Goal: Entertainment & Leisure: Consume media (video, audio)

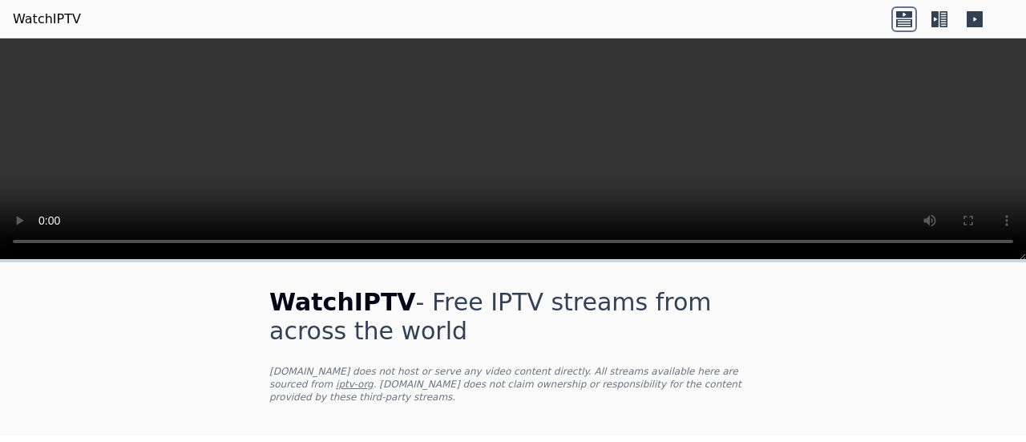
click at [32, 20] on link "WatchIPTV" at bounding box center [47, 19] width 68 height 19
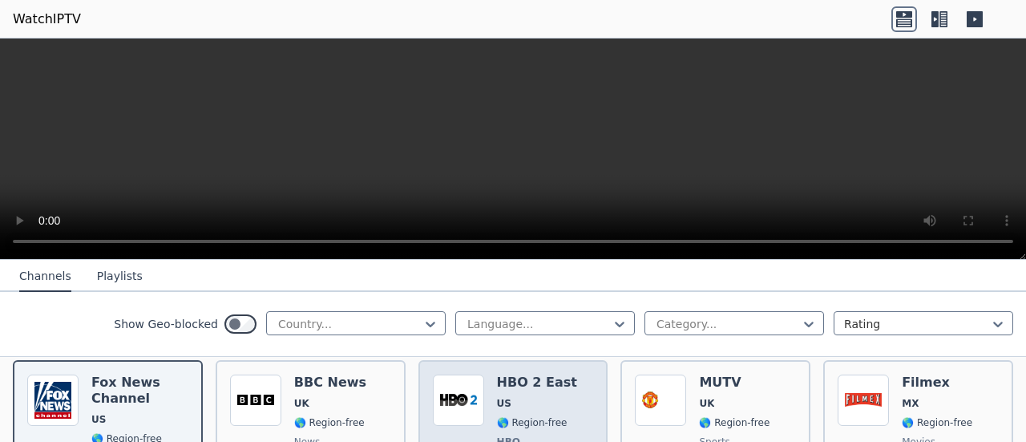
scroll to position [160, 0]
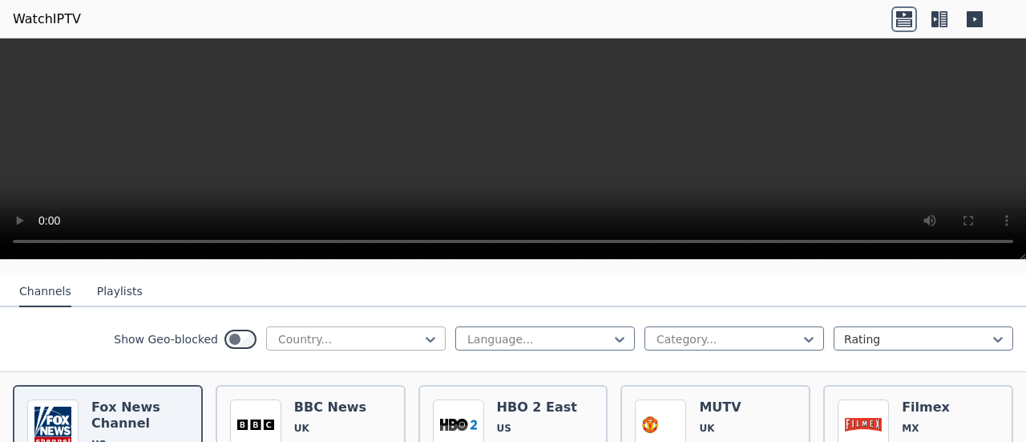
click at [347, 331] on div at bounding box center [349, 339] width 146 height 16
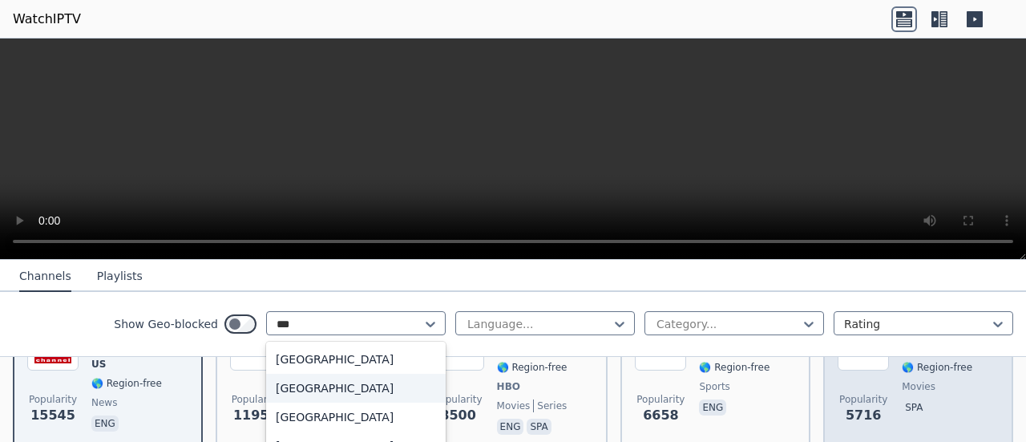
scroll to position [561, 0]
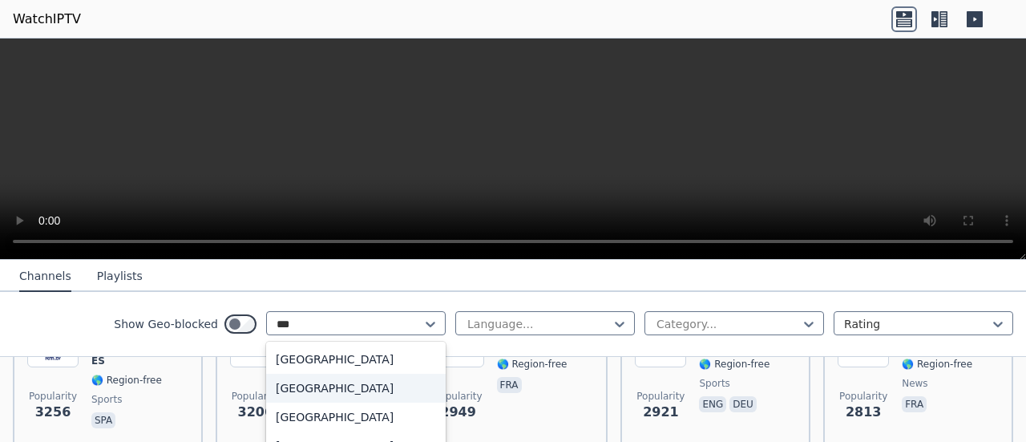
type input "***"
click at [939, 15] on icon at bounding box center [939, 19] width 26 height 26
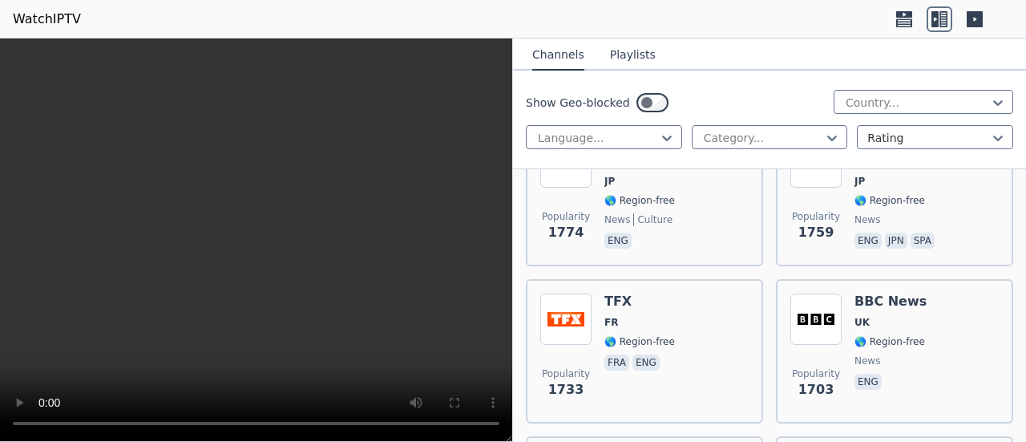
scroll to position [2645, 0]
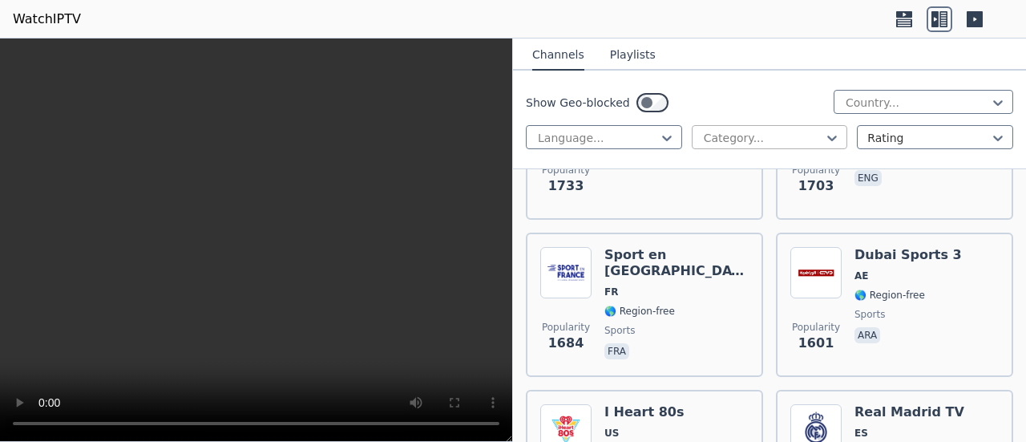
click at [731, 135] on div at bounding box center [763, 138] width 123 height 16
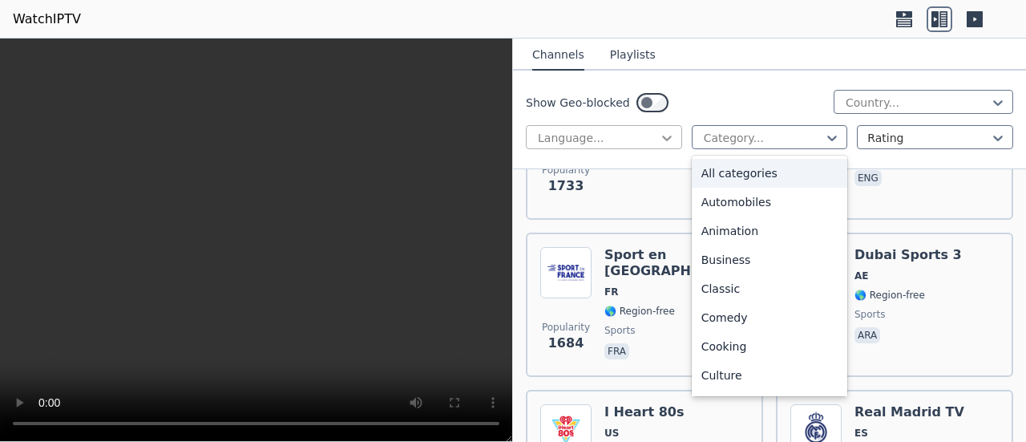
click at [667, 141] on icon at bounding box center [667, 138] width 16 height 16
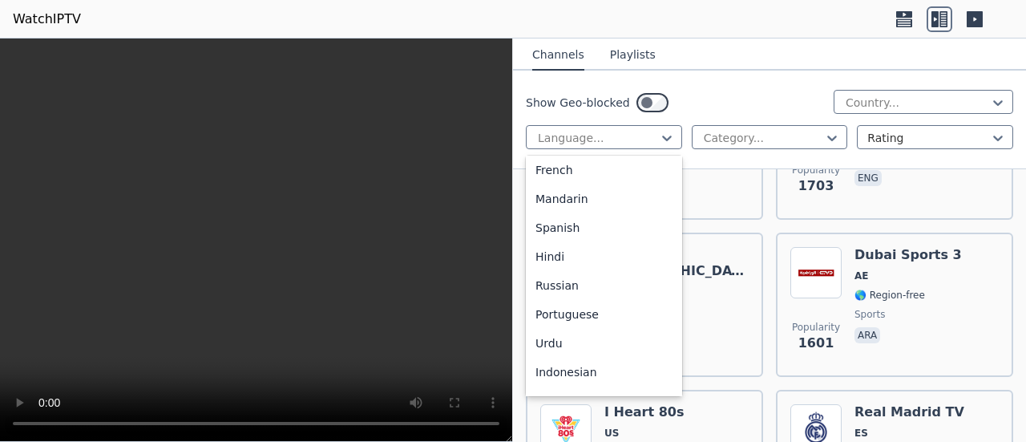
scroll to position [80, 0]
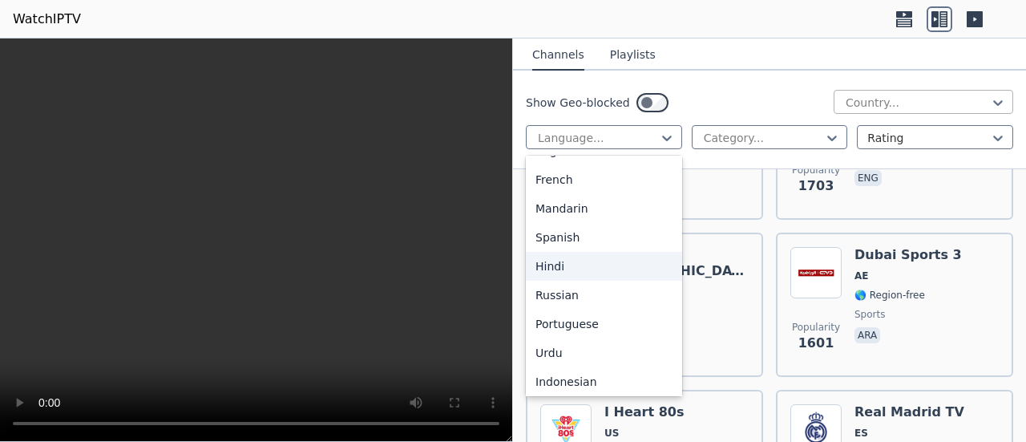
click at [844, 101] on div at bounding box center [917, 103] width 146 height 16
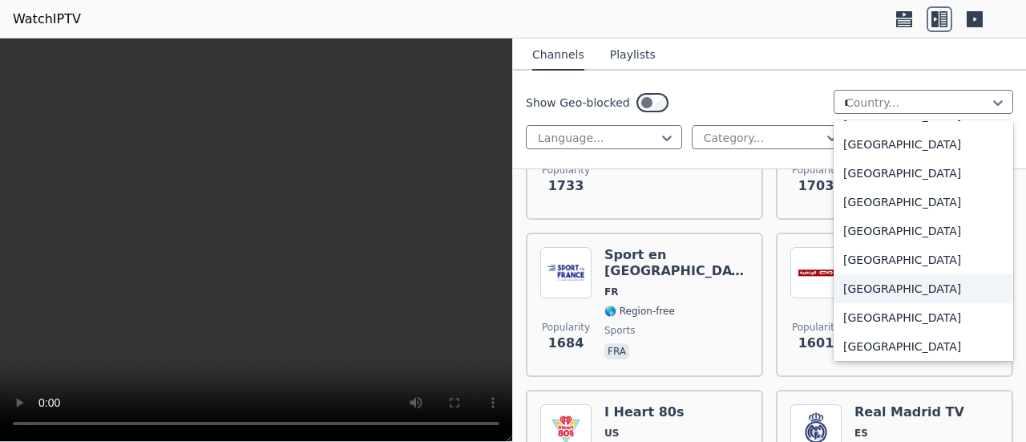
scroll to position [0, 0]
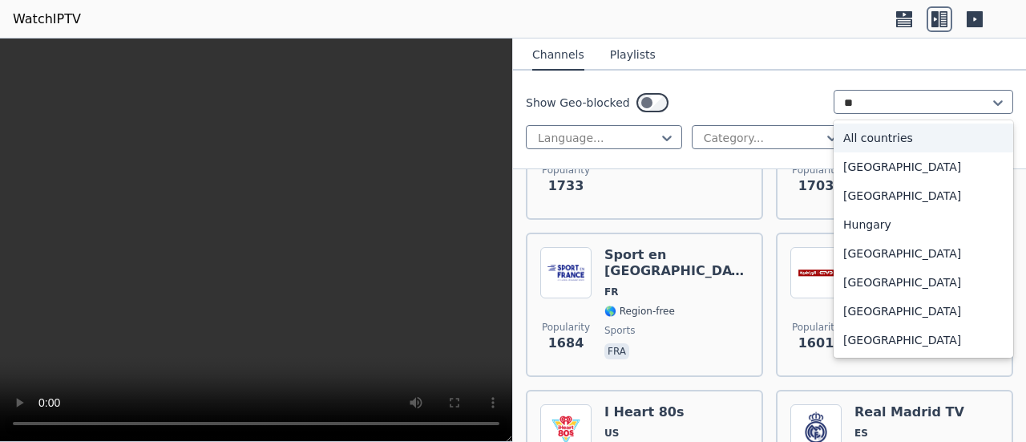
type input "***"
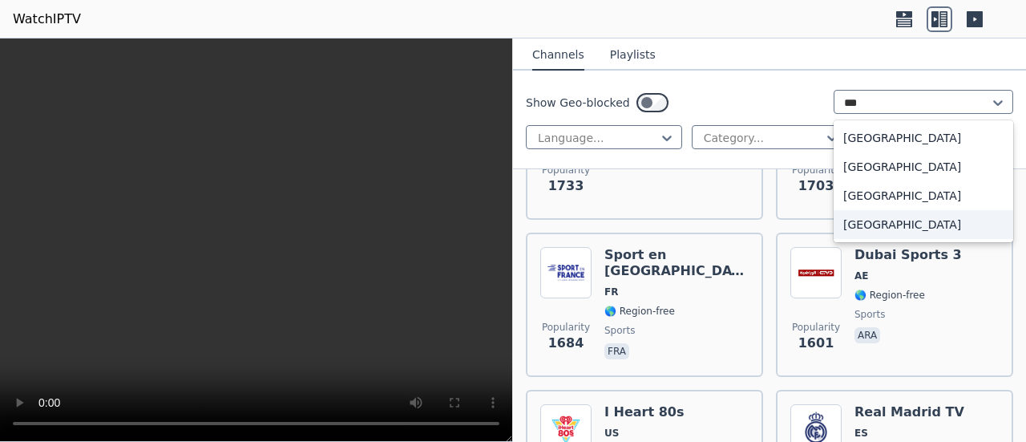
click at [878, 222] on div "[GEOGRAPHIC_DATA]" at bounding box center [923, 224] width 180 height 29
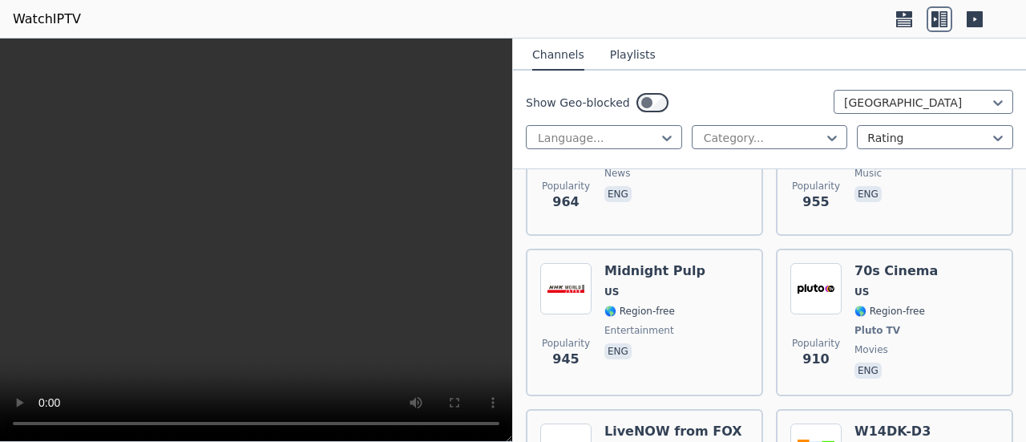
scroll to position [2084, 0]
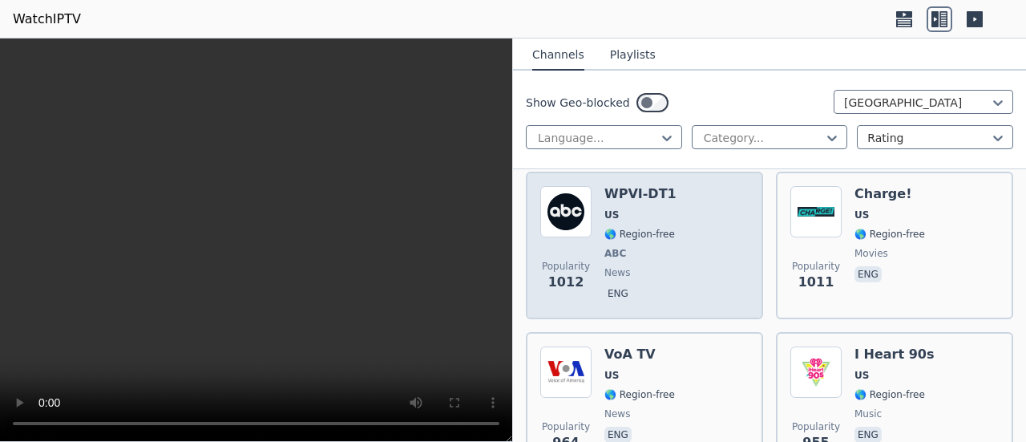
click at [683, 262] on div "Popularity 1012 WPVI-DT1 US 🌎 Region-free ABC news eng" at bounding box center [644, 245] width 208 height 119
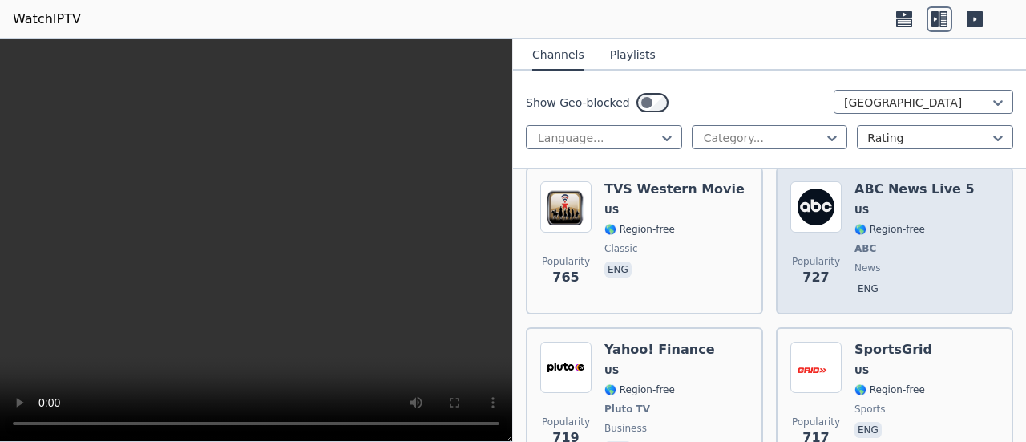
scroll to position [3126, 0]
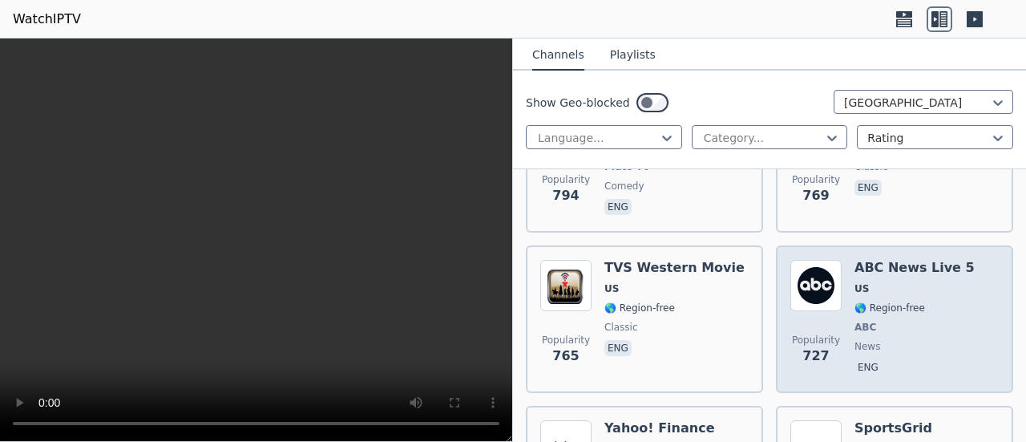
click at [821, 276] on img at bounding box center [815, 285] width 51 height 51
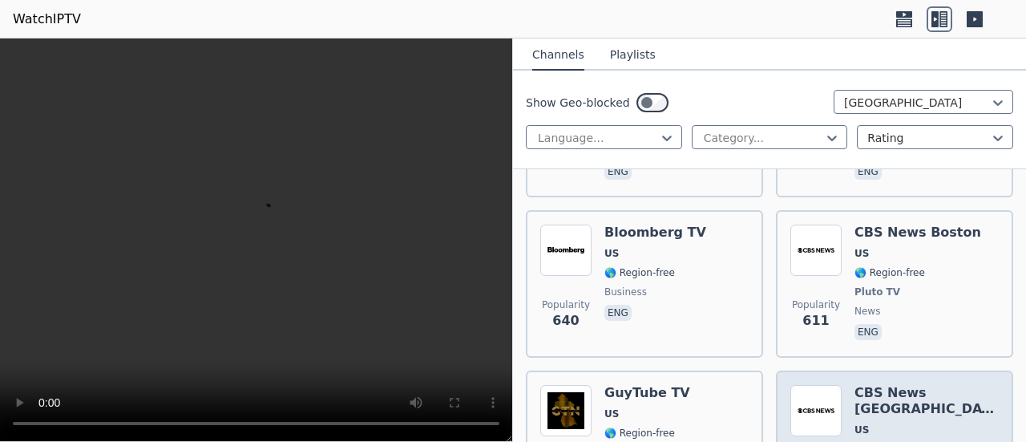
scroll to position [4007, 0]
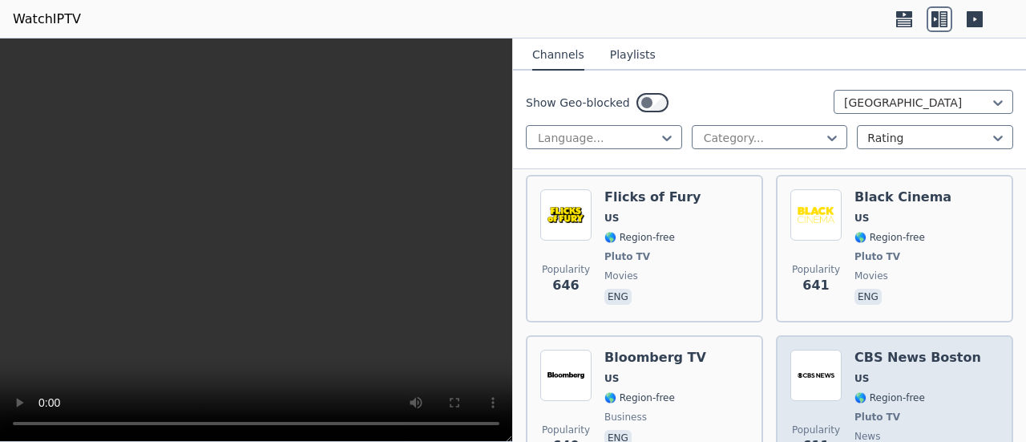
click at [854, 353] on div "CBS News [GEOGRAPHIC_DATA] [GEOGRAPHIC_DATA] 🌎 Region-free Pluto TV news eng" at bounding box center [917, 408] width 127 height 119
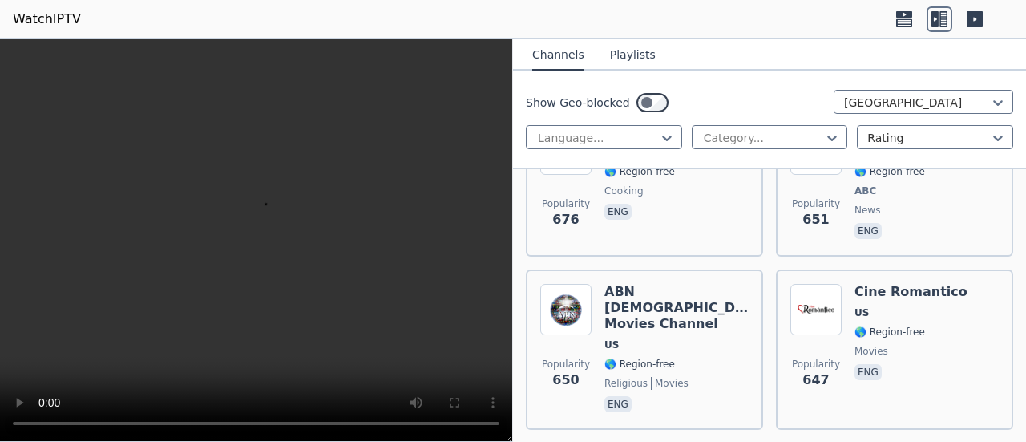
scroll to position [3687, 0]
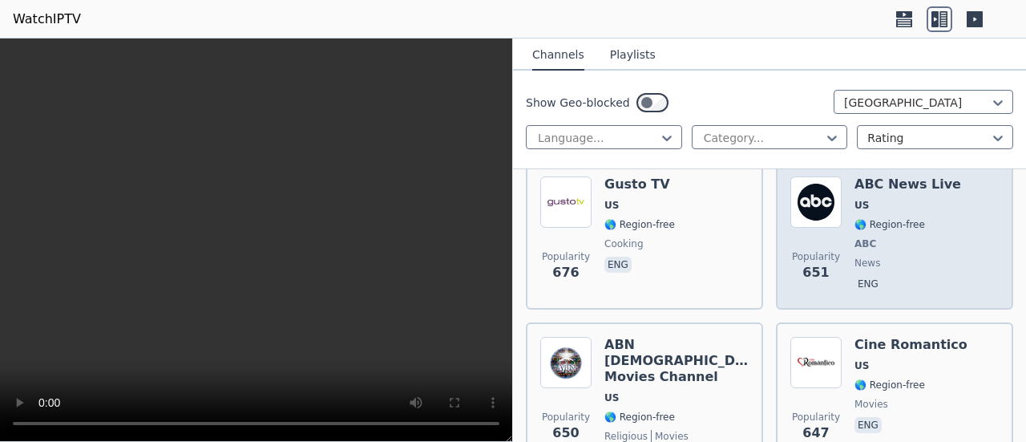
click at [883, 196] on div "ABC News Live US 🌎 Region-free ABC news eng" at bounding box center [907, 235] width 107 height 119
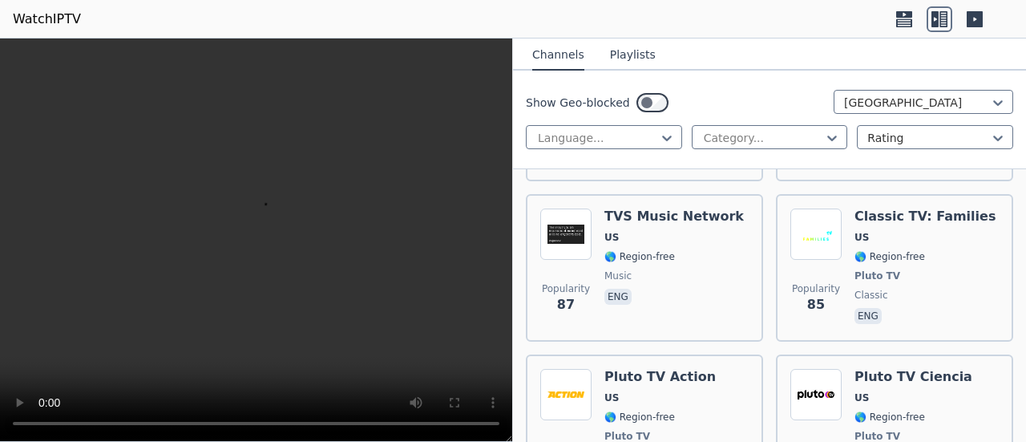
scroll to position [20095, 0]
